Goal: Download file/media

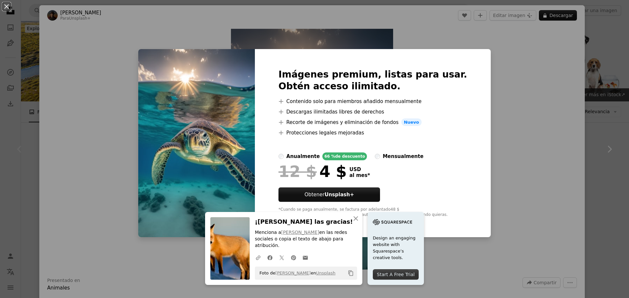
drag, startPoint x: 580, startPoint y: 112, endPoint x: 575, endPoint y: 75, distance: 38.0
drag, startPoint x: 575, startPoint y: 75, endPoint x: 352, endPoint y: 224, distance: 267.9
click at [353, 221] on icon "button" at bounding box center [355, 218] width 5 height 5
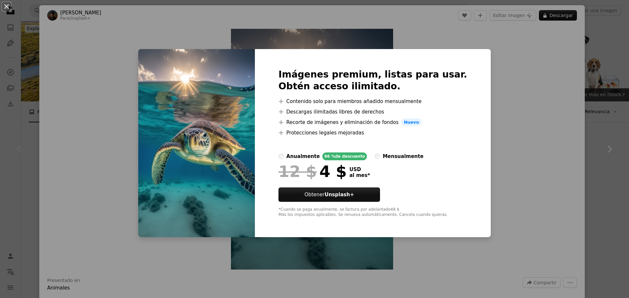
click at [203, 179] on img at bounding box center [196, 143] width 117 height 189
click at [155, 137] on img at bounding box center [196, 143] width 117 height 189
click at [6, 5] on button "An X shape" at bounding box center [7, 7] width 8 height 8
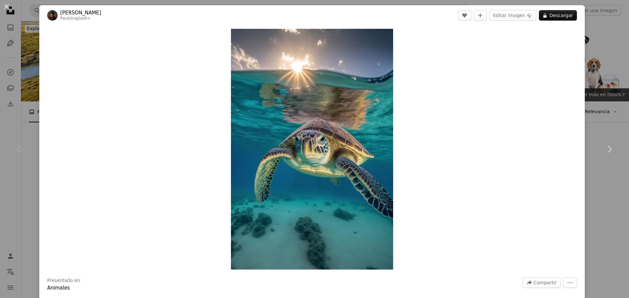
click at [8, 16] on div "An X shape Chevron left Chevron right Allec Gomes Para Unsplash+ A heart A plus…" at bounding box center [314, 149] width 629 height 298
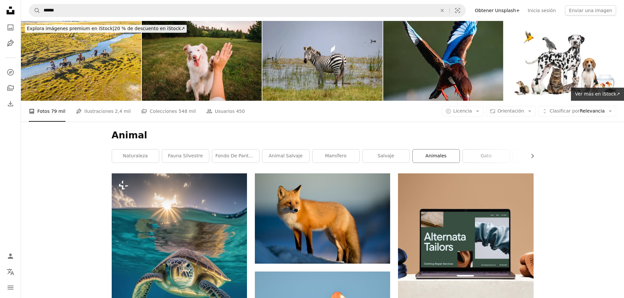
click at [453, 160] on link "animales" at bounding box center [436, 156] width 47 height 13
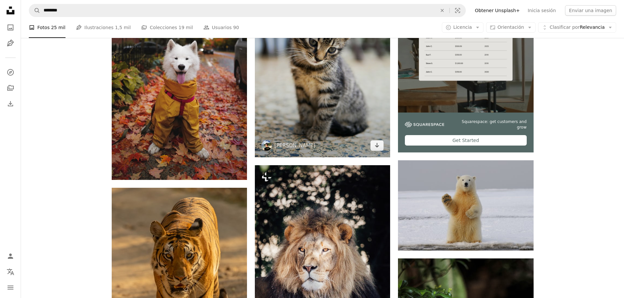
scroll to position [98, 0]
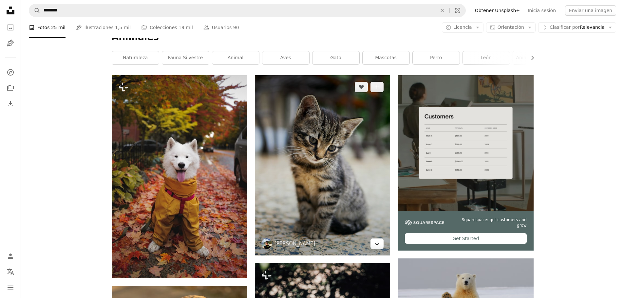
click at [376, 242] on icon "Arrow pointing down" at bounding box center [376, 244] width 5 height 8
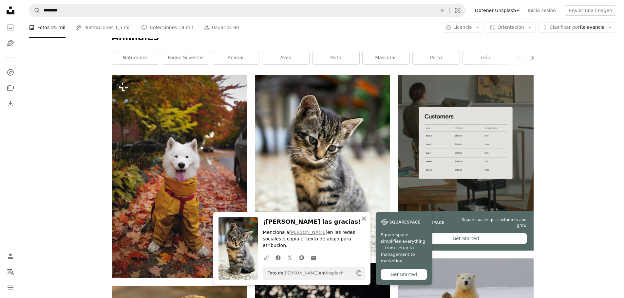
click at [363, 223] on icon "An X shape" at bounding box center [364, 219] width 8 height 8
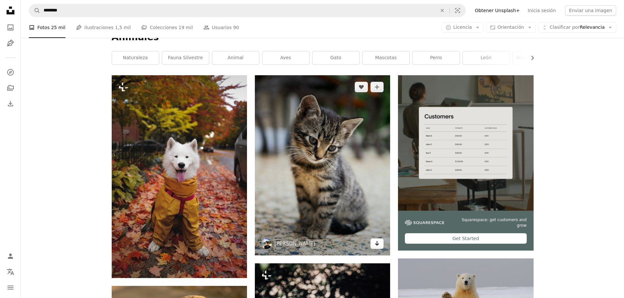
click at [374, 245] on icon "Arrow pointing down" at bounding box center [376, 244] width 5 height 8
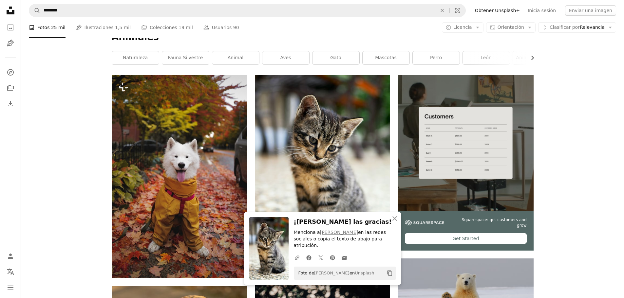
click at [532, 58] on icon "Chevron right" at bounding box center [532, 58] width 7 height 7
click at [394, 221] on icon "An X shape" at bounding box center [395, 219] width 8 height 8
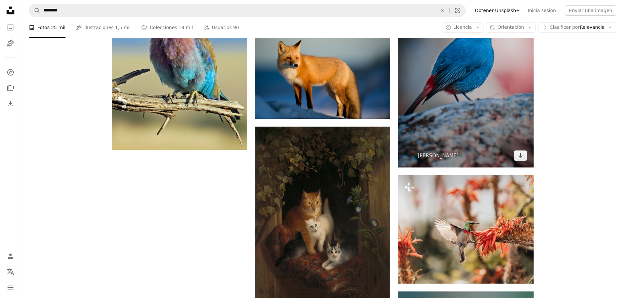
scroll to position [1146, 0]
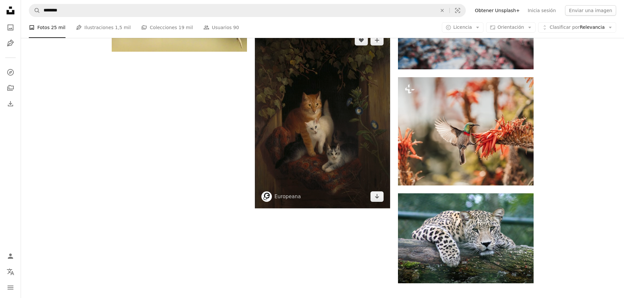
click at [369, 156] on img at bounding box center [322, 118] width 135 height 180
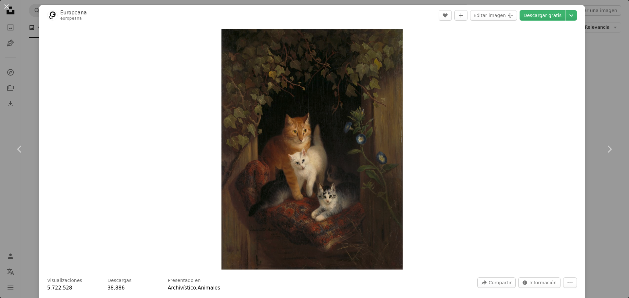
click at [592, 93] on div "An X shape Chevron left Chevron right Europeana europeana A heart A plus sign E…" at bounding box center [314, 149] width 629 height 298
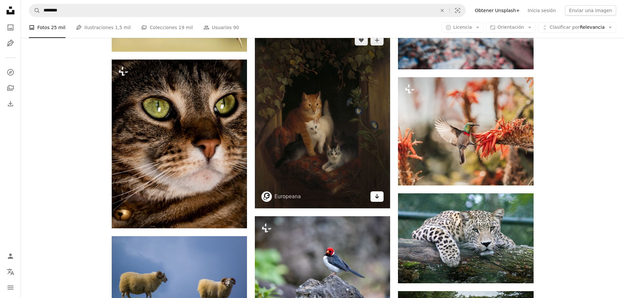
click at [376, 196] on icon "Arrow pointing down" at bounding box center [376, 197] width 5 height 8
click at [377, 198] on icon "Descargar" at bounding box center [377, 196] width 4 height 5
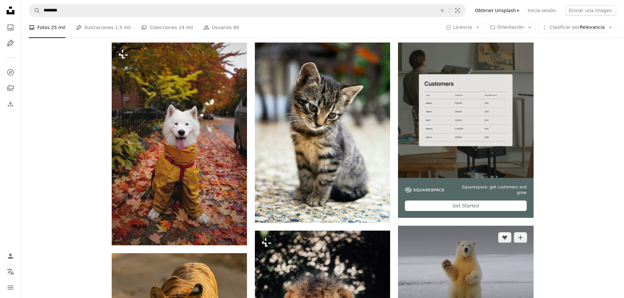
scroll to position [196, 0]
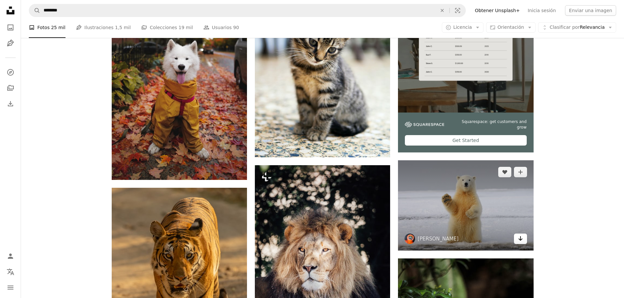
click at [518, 236] on icon "Arrow pointing down" at bounding box center [520, 239] width 5 height 8
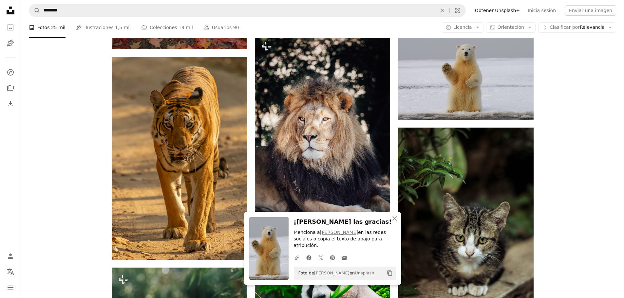
scroll to position [360, 0]
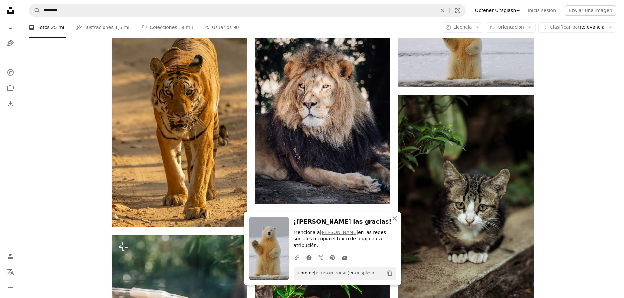
click at [400, 225] on button "An X shape Cerrar" at bounding box center [394, 218] width 13 height 13
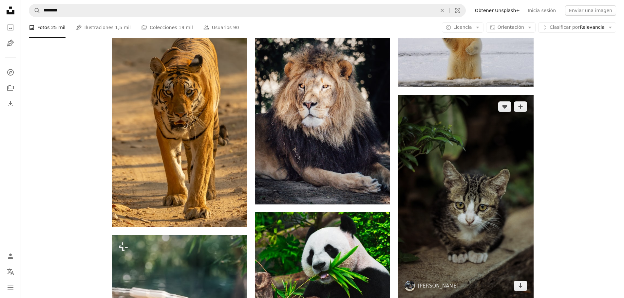
scroll to position [426, 0]
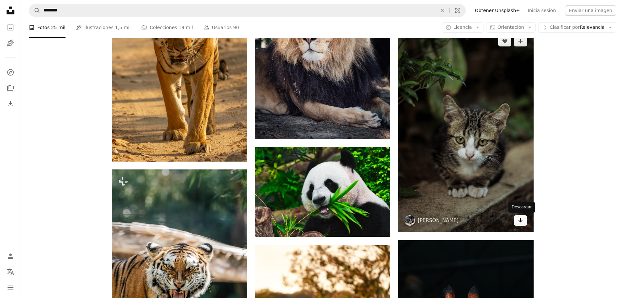
click at [518, 221] on icon "Arrow pointing down" at bounding box center [520, 220] width 5 height 8
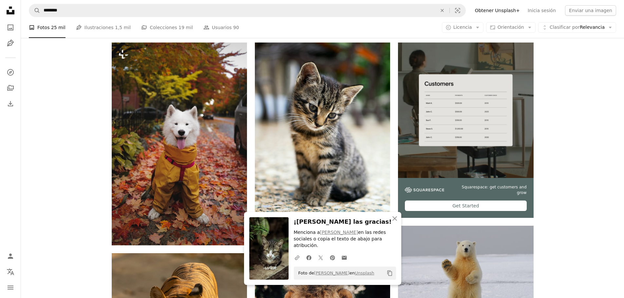
scroll to position [0, 0]
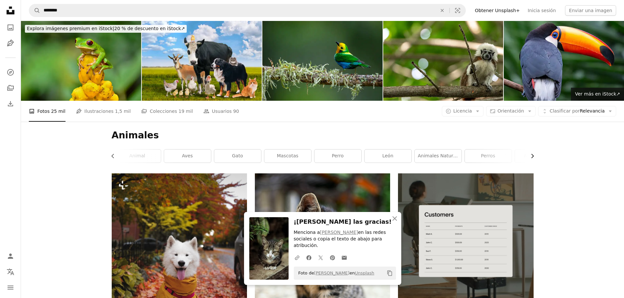
click at [532, 154] on icon "button" at bounding box center [532, 156] width 3 height 4
click at [315, 157] on link "león" at bounding box center [309, 156] width 47 height 13
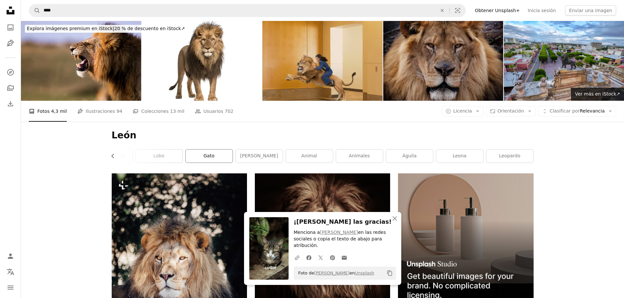
click at [206, 155] on link "gato" at bounding box center [209, 156] width 47 height 13
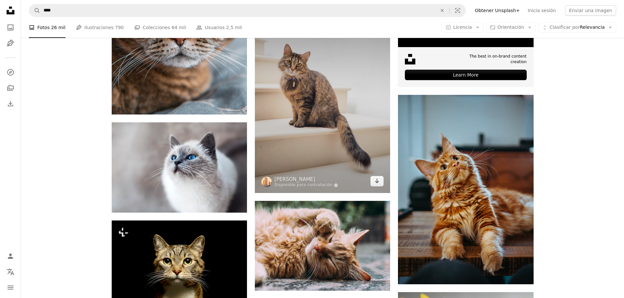
scroll to position [360, 0]
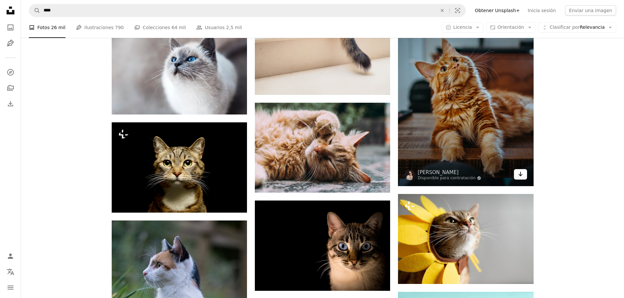
click at [519, 171] on icon "Arrow pointing down" at bounding box center [520, 174] width 5 height 8
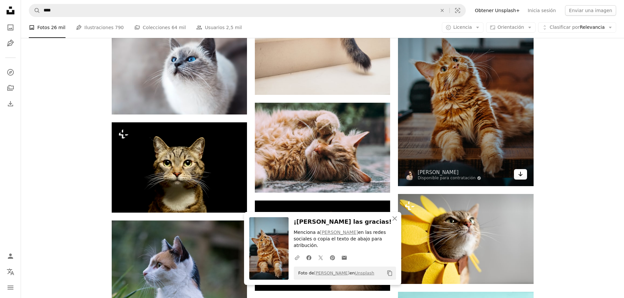
click at [520, 172] on icon "Arrow pointing down" at bounding box center [520, 174] width 5 height 8
click at [520, 175] on icon "Arrow pointing down" at bounding box center [520, 174] width 5 height 8
click at [521, 177] on icon "Arrow pointing down" at bounding box center [520, 174] width 5 height 8
click at [522, 175] on icon "Arrow pointing down" at bounding box center [520, 174] width 5 height 8
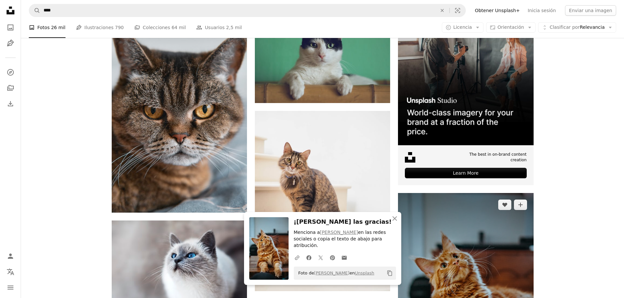
scroll to position [0, 0]
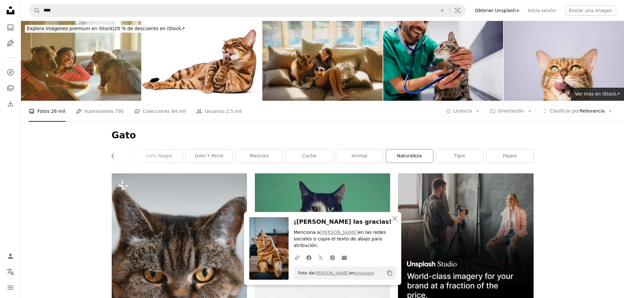
click at [416, 161] on link "naturaleza" at bounding box center [409, 156] width 47 height 13
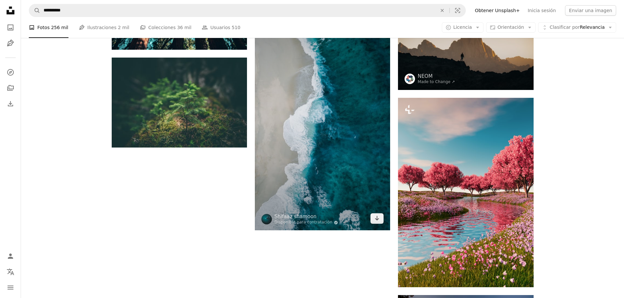
scroll to position [950, 0]
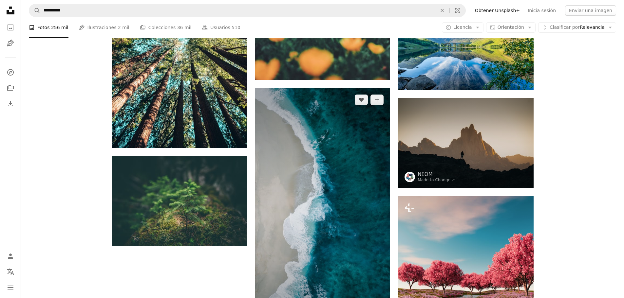
click at [366, 171] on img at bounding box center [322, 208] width 135 height 241
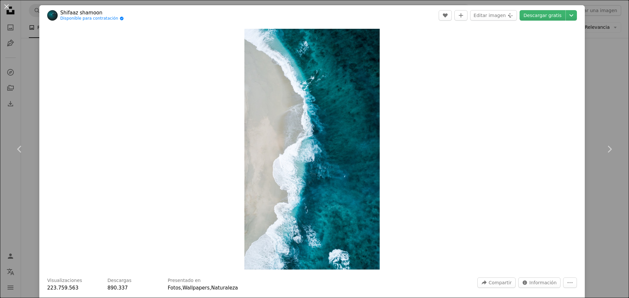
click at [602, 40] on div "An X shape Chevron left Chevron right Shifaaz shamoon Disponible para contratac…" at bounding box center [314, 149] width 629 height 298
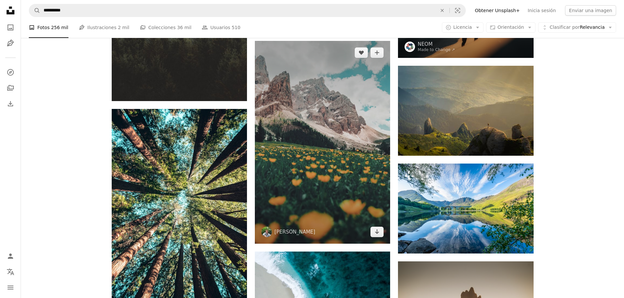
scroll to position [720, 0]
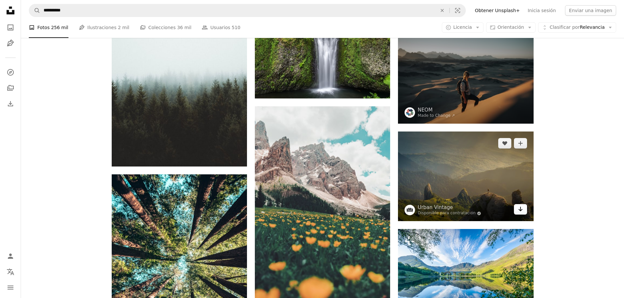
click at [520, 210] on icon "Arrow pointing down" at bounding box center [520, 209] width 5 height 8
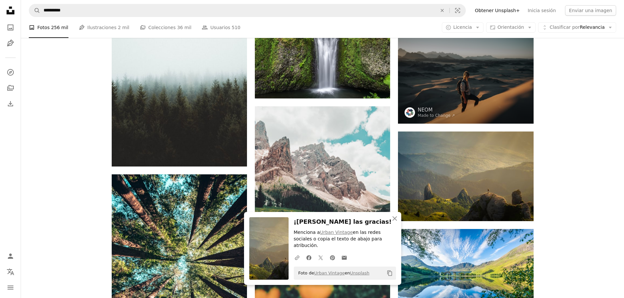
scroll to position [786, 0]
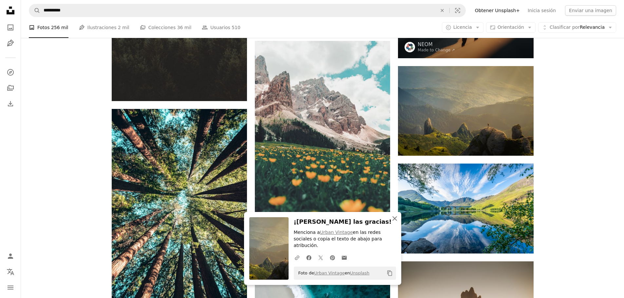
click at [397, 223] on icon "An X shape" at bounding box center [395, 219] width 8 height 8
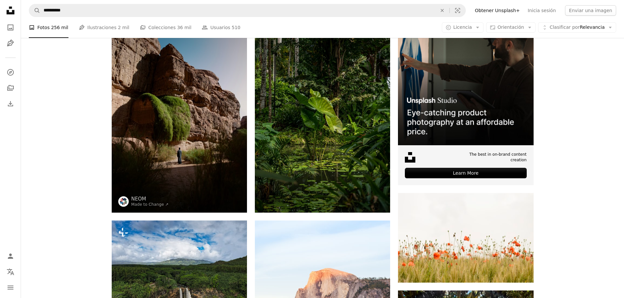
scroll to position [0, 0]
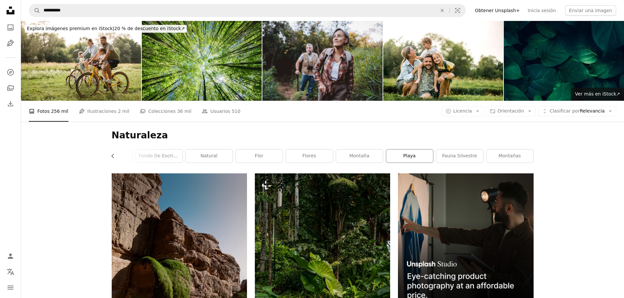
click at [402, 155] on link "playa" at bounding box center [409, 156] width 47 height 13
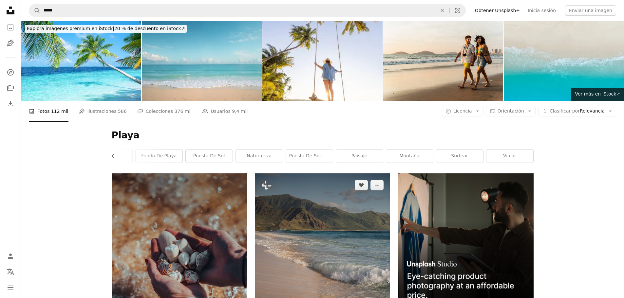
scroll to position [131, 0]
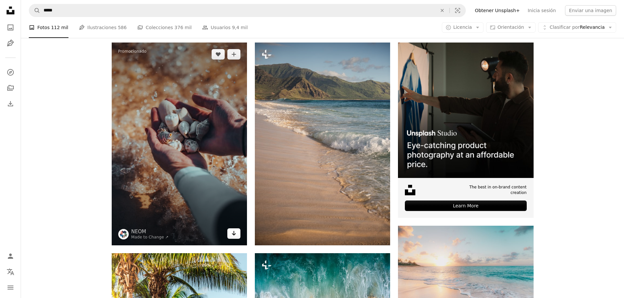
click at [231, 234] on icon "Arrow pointing down" at bounding box center [233, 234] width 5 height 8
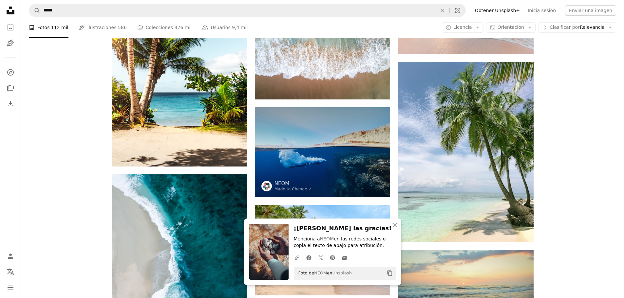
scroll to position [524, 0]
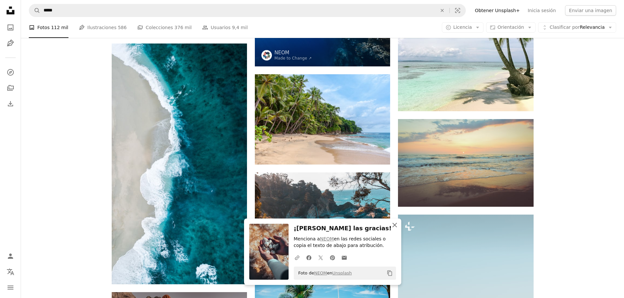
click at [395, 225] on icon "button" at bounding box center [394, 225] width 5 height 5
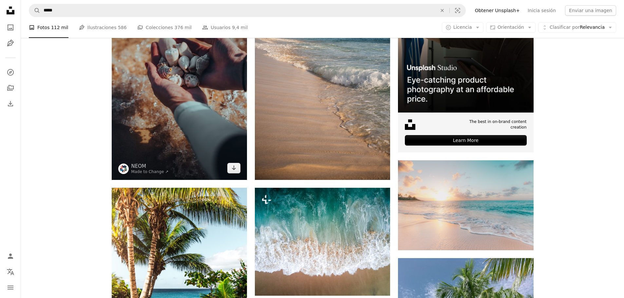
scroll to position [0, 0]
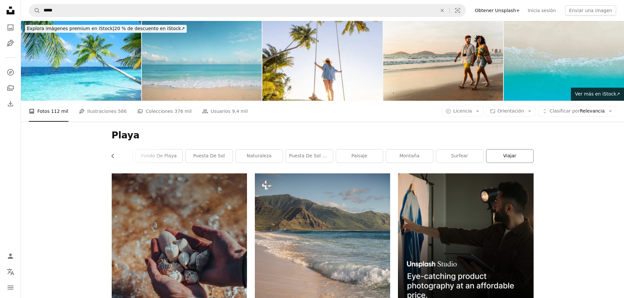
click at [496, 157] on link "viajar" at bounding box center [509, 156] width 47 height 13
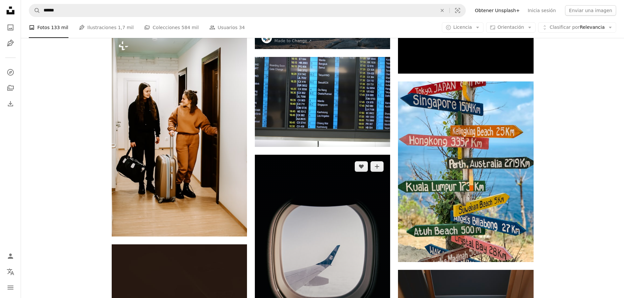
scroll to position [589, 0]
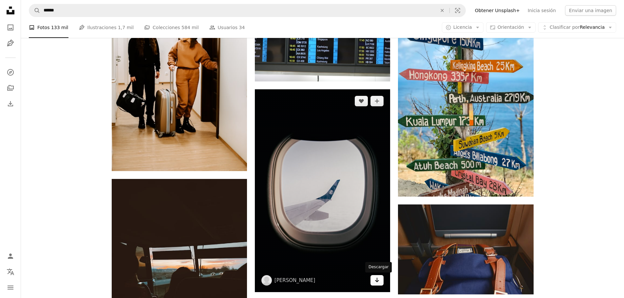
click at [381, 280] on link "Arrow pointing down" at bounding box center [376, 280] width 13 height 10
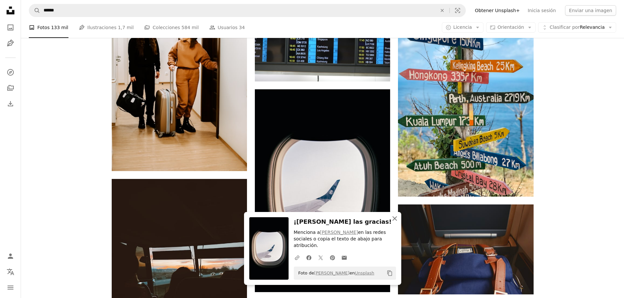
click at [397, 219] on icon "An X shape" at bounding box center [395, 219] width 8 height 8
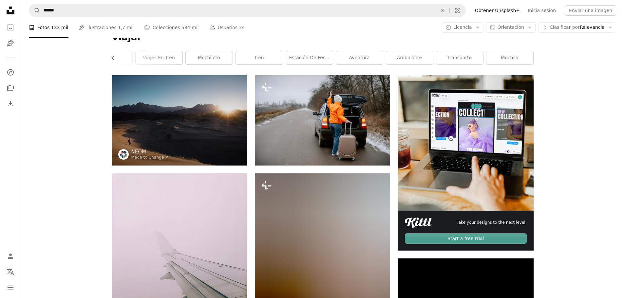
scroll to position [0, 0]
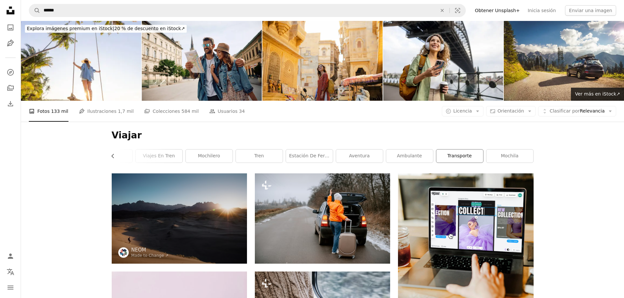
click at [470, 158] on link "transporte" at bounding box center [459, 156] width 47 height 13
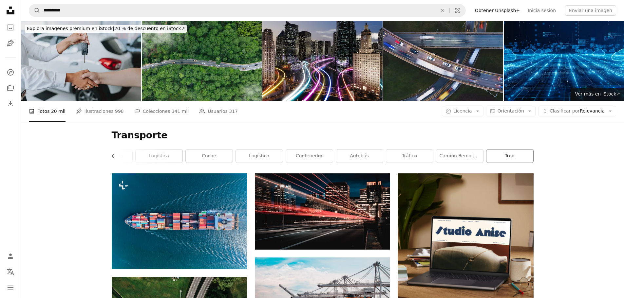
click at [503, 158] on link "tren" at bounding box center [509, 156] width 47 height 13
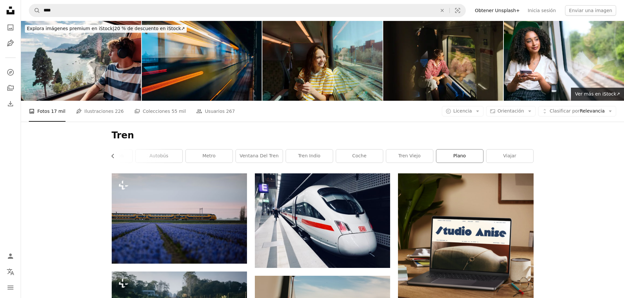
click at [451, 154] on link "plano" at bounding box center [459, 156] width 47 height 13
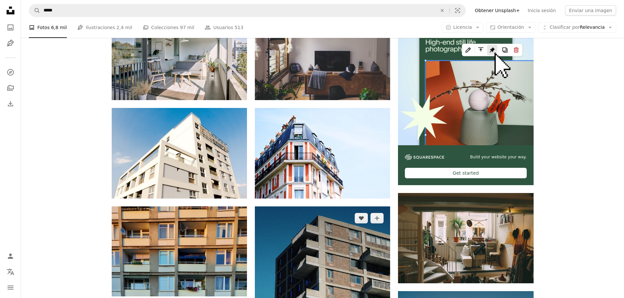
scroll to position [229, 0]
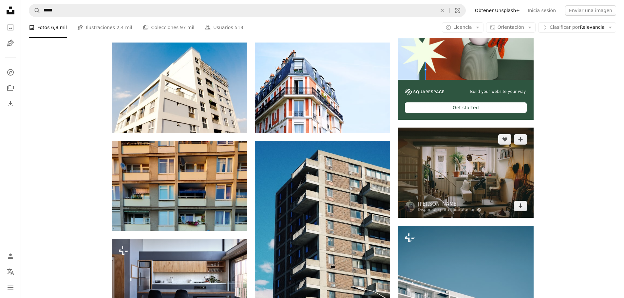
click at [435, 179] on img at bounding box center [465, 173] width 135 height 90
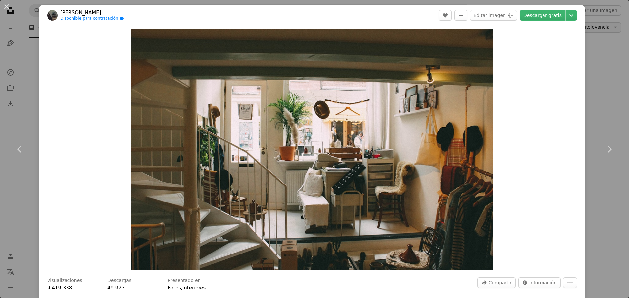
drag, startPoint x: 606, startPoint y: 78, endPoint x: 600, endPoint y: 29, distance: 48.9
click at [600, 29] on div "An X shape Chevron left Chevron right eduard Disponible para contratación A che…" at bounding box center [314, 149] width 629 height 298
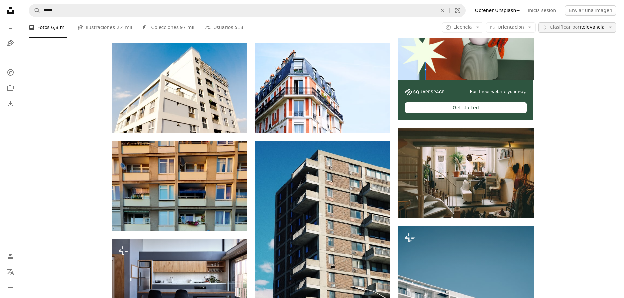
click at [600, 29] on span "Clasificar por Relevancia" at bounding box center [577, 27] width 55 height 7
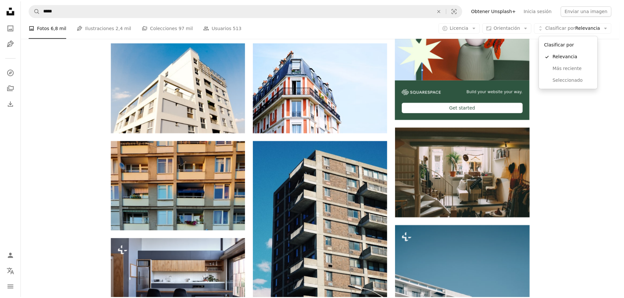
scroll to position [229, 0]
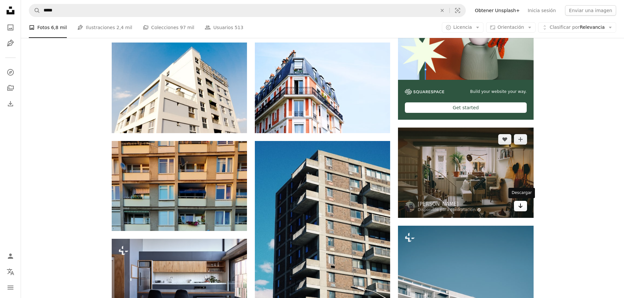
click at [517, 210] on link "Arrow pointing down" at bounding box center [520, 206] width 13 height 10
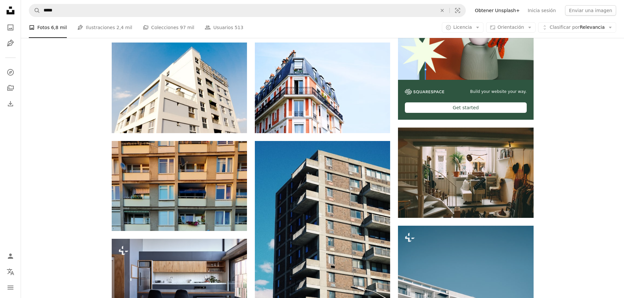
scroll to position [0, 0]
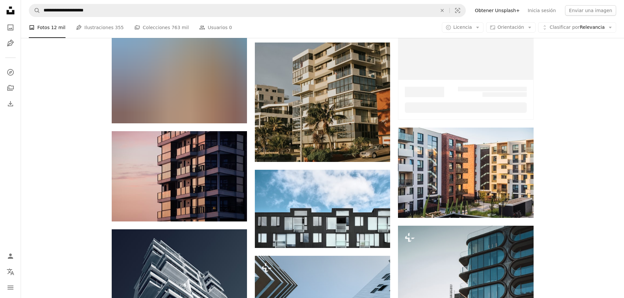
scroll to position [0, 127]
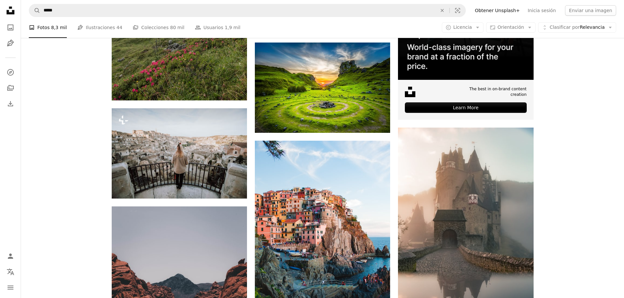
scroll to position [986, 0]
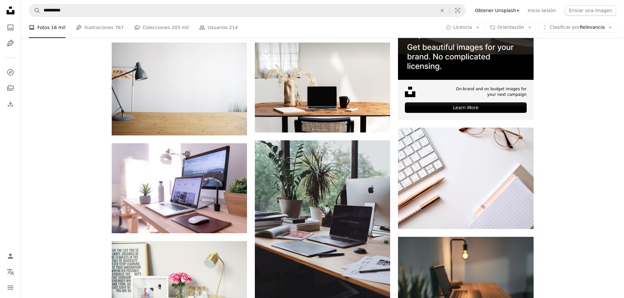
scroll to position [655, 0]
